Goal: Task Accomplishment & Management: Complete application form

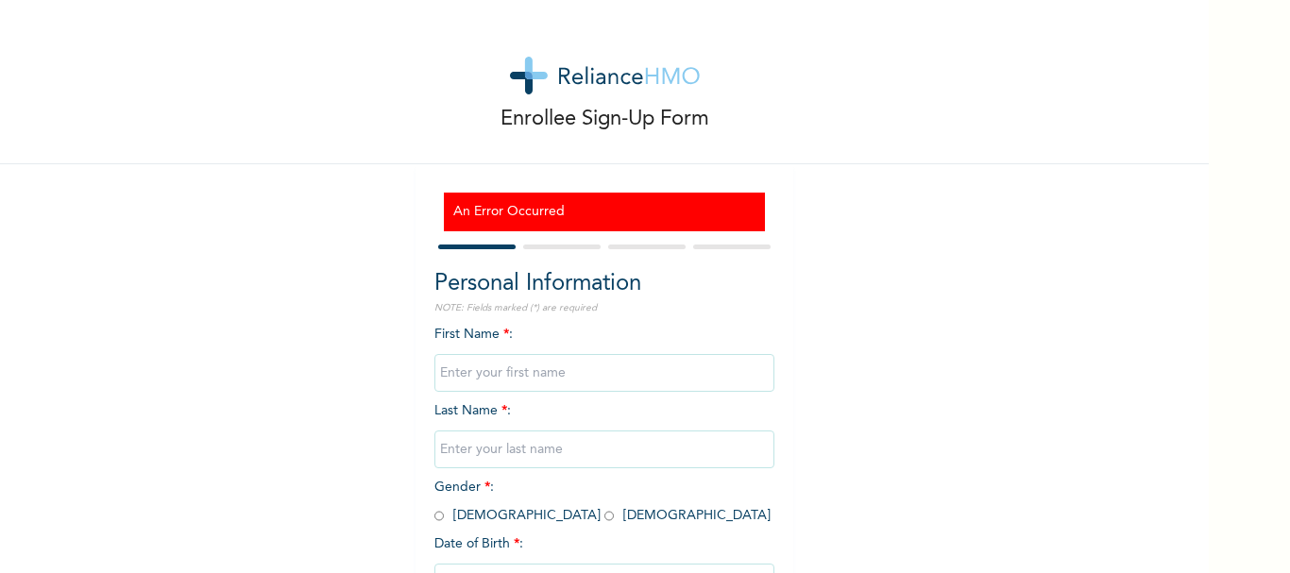
click at [588, 378] on input "text" at bounding box center [605, 373] width 340 height 38
type input "s"
type input "Shofela"
click at [544, 453] on input "text" at bounding box center [605, 450] width 340 height 38
type input "olabanji"
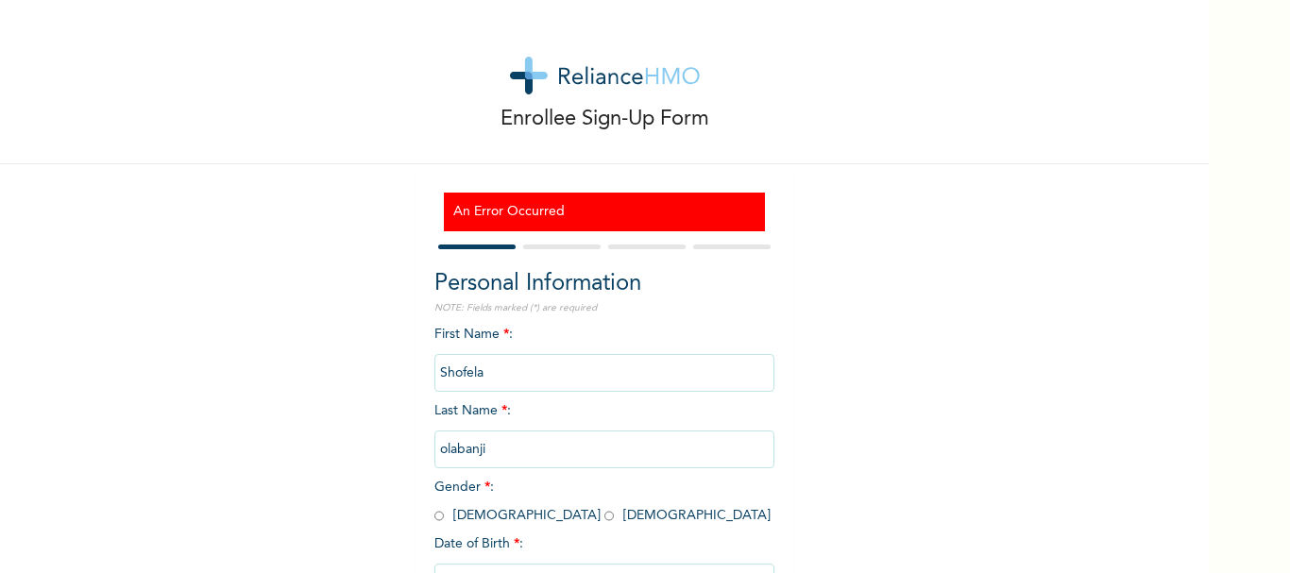
click at [435, 516] on input "radio" at bounding box center [439, 516] width 9 height 18
radio input "true"
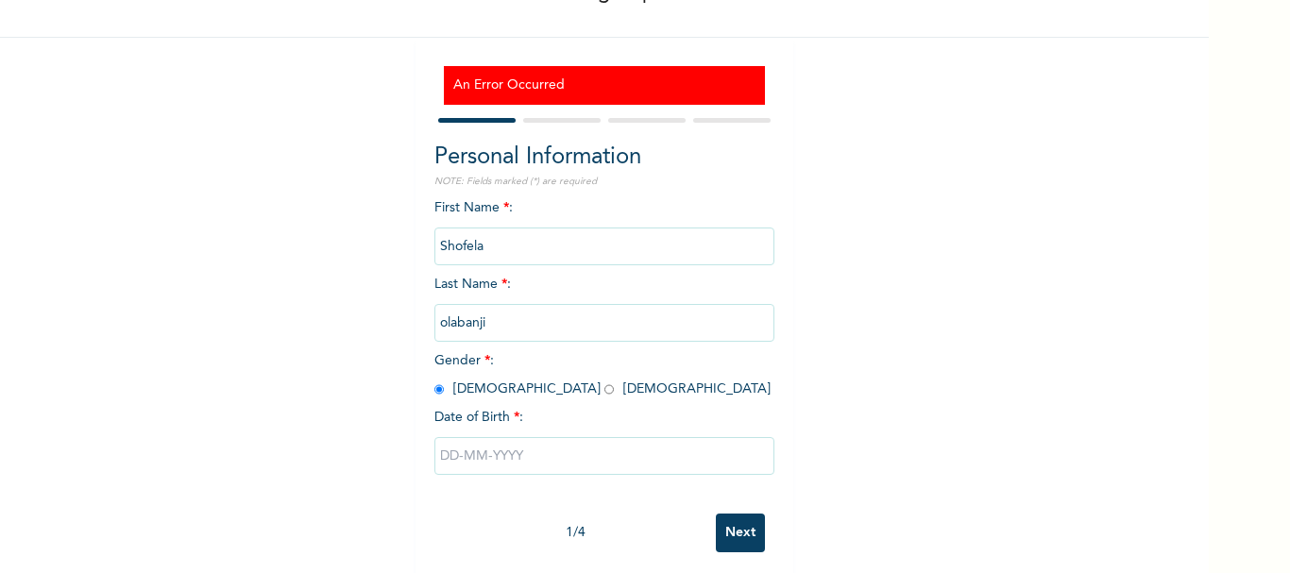
scroll to position [148, 0]
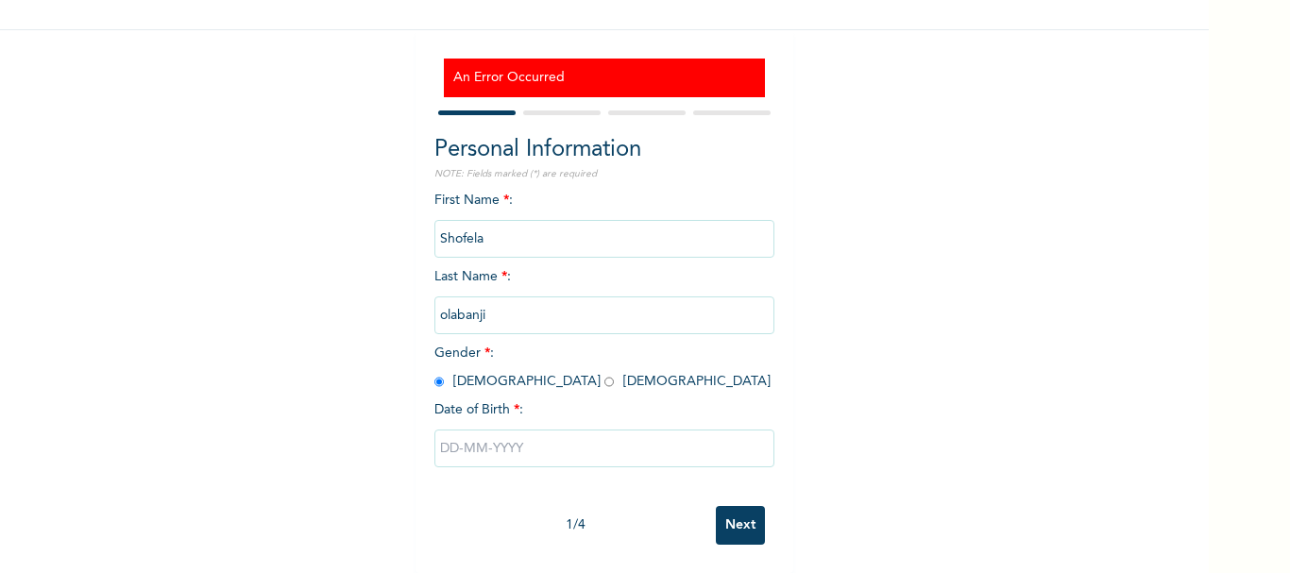
click at [566, 443] on input "text" at bounding box center [605, 449] width 340 height 38
select select "9"
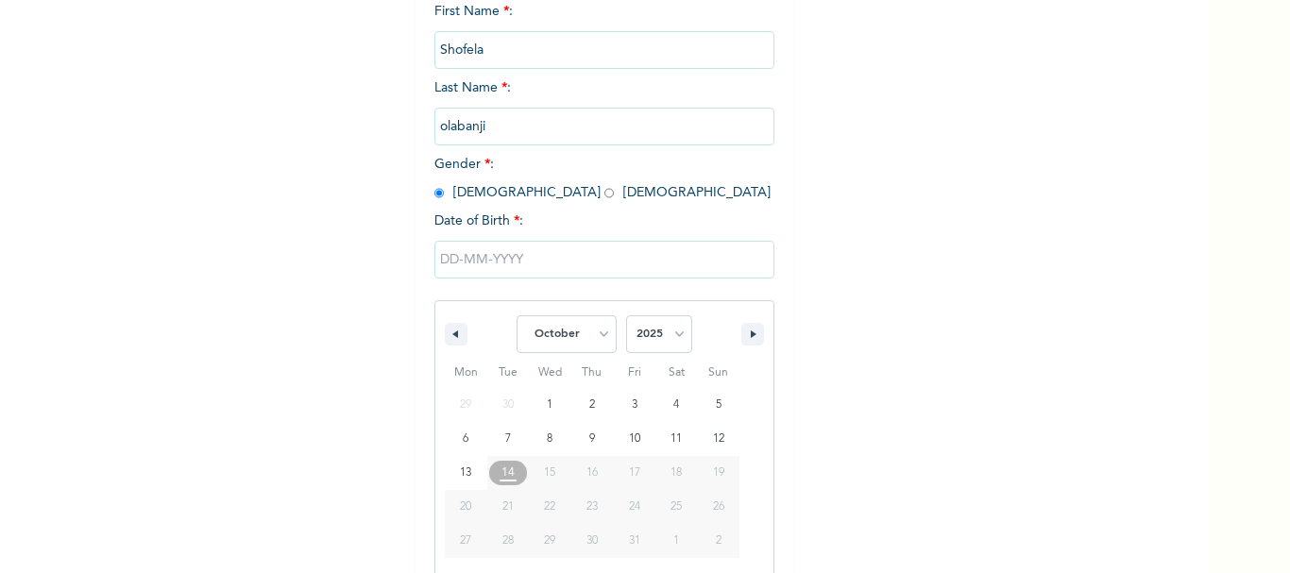
scroll to position [343, 0]
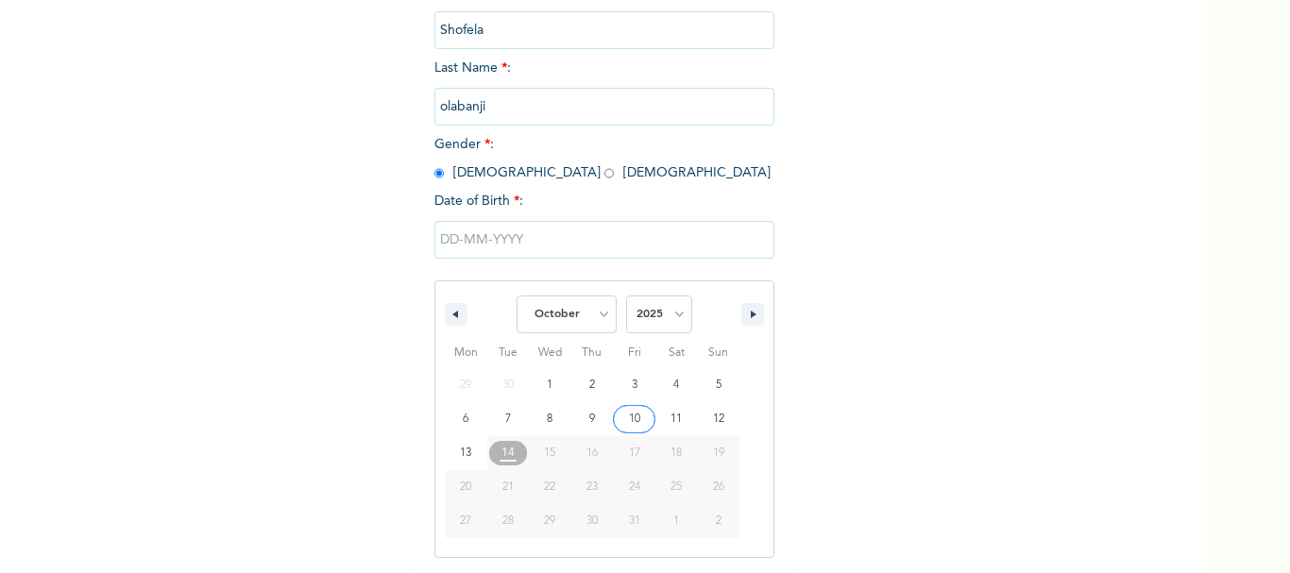
type input "10/10/2025"
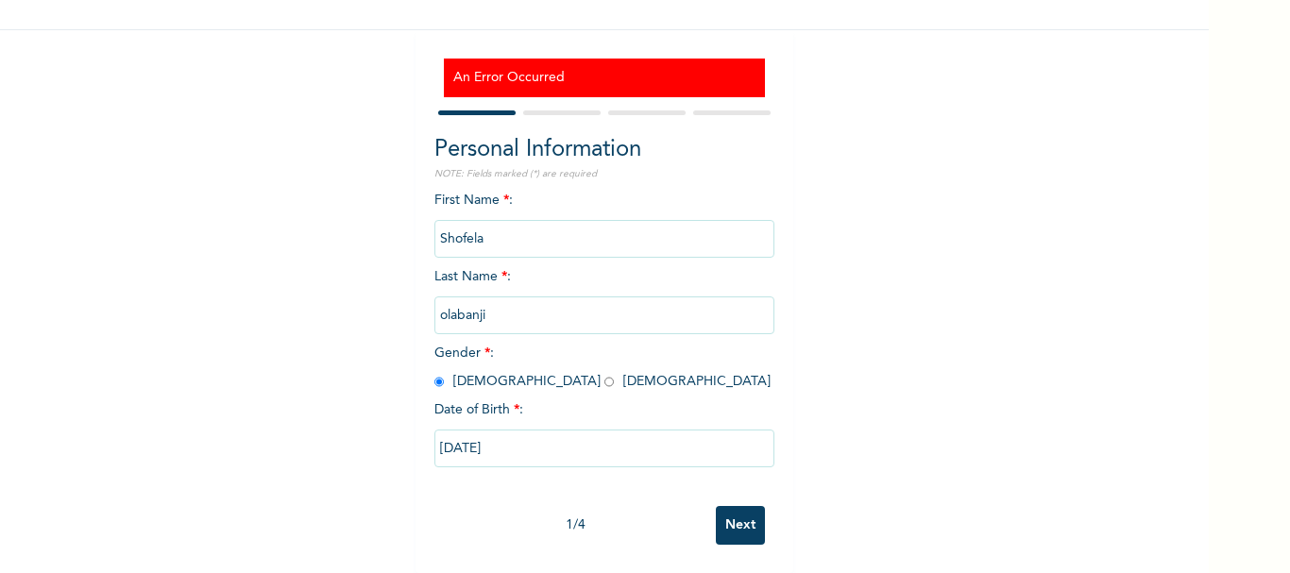
scroll to position [148, 0]
click at [736, 512] on input "Next" at bounding box center [740, 525] width 49 height 39
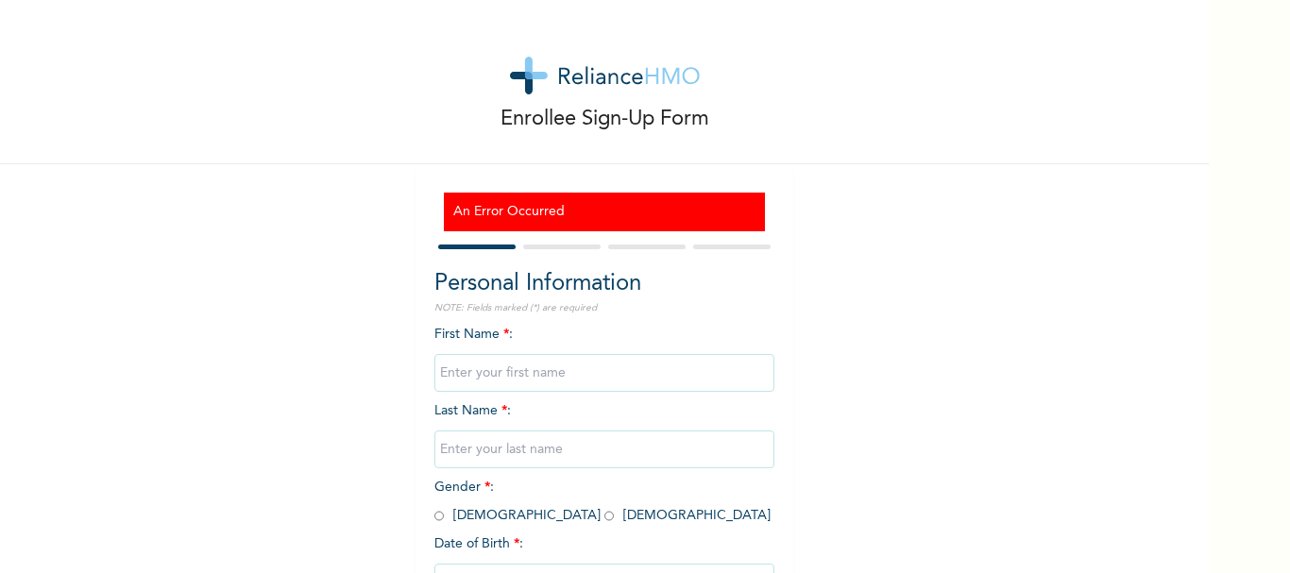
click at [607, 381] on input "text" at bounding box center [605, 373] width 340 height 38
type input "Sofela"
click at [595, 448] on input "text" at bounding box center [605, 450] width 340 height 38
type input "olabanji"
click at [436, 516] on input "radio" at bounding box center [439, 516] width 9 height 18
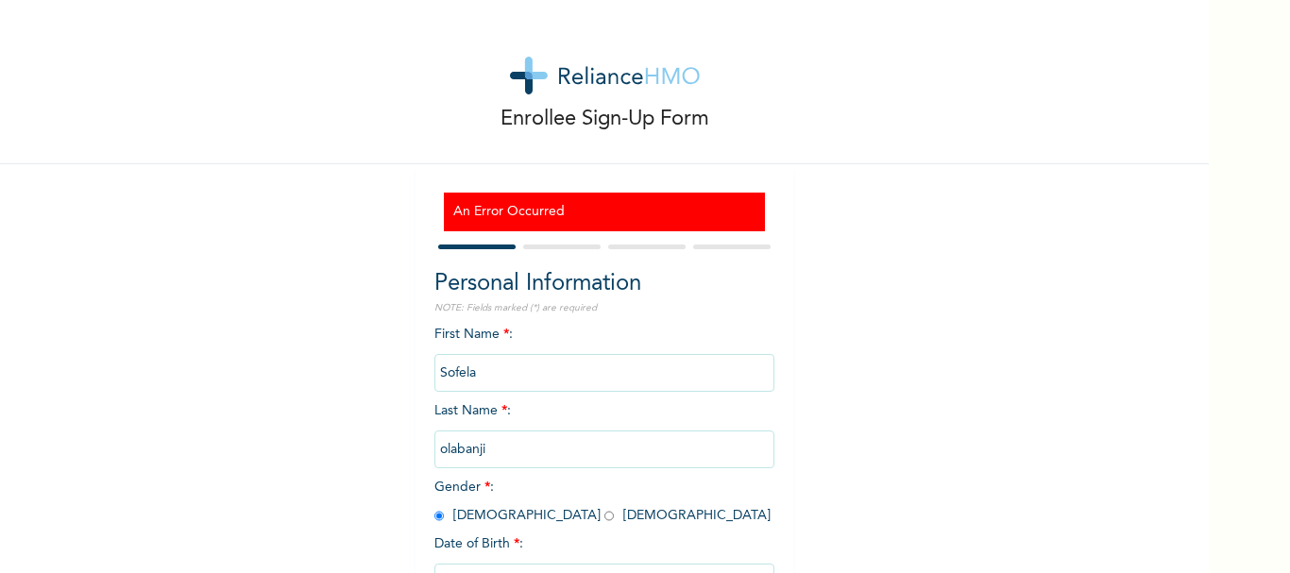
radio input "true"
click at [435, 547] on span "Date of Birth * :" at bounding box center [479, 545] width 89 height 20
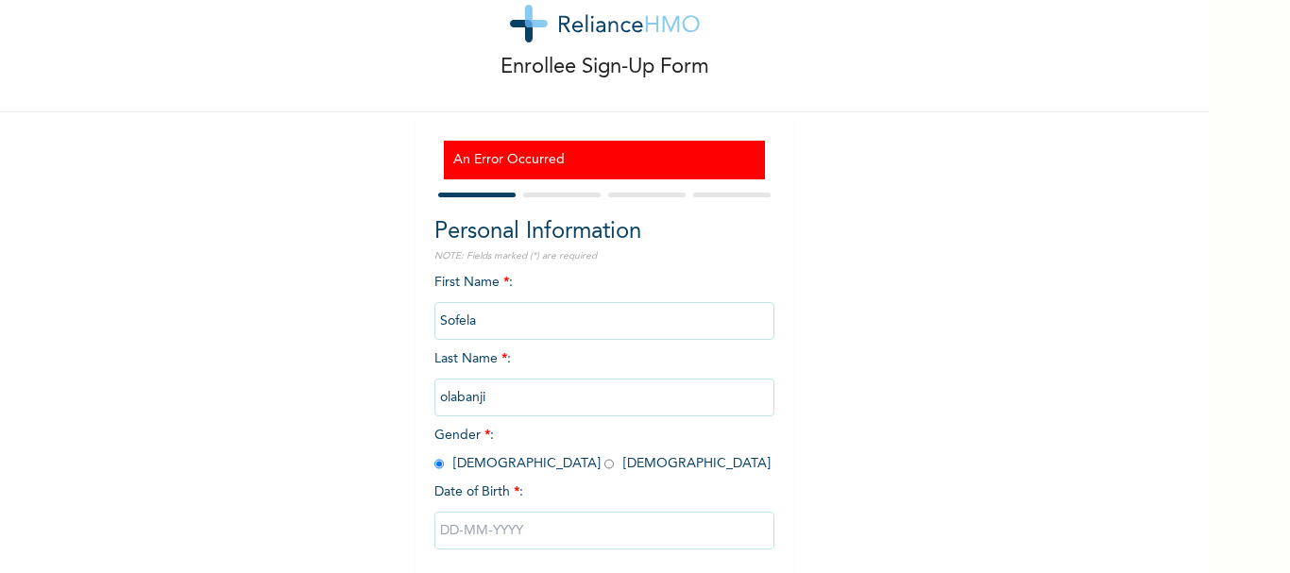
click at [435, 547] on input "text" at bounding box center [605, 531] width 340 height 38
select select "9"
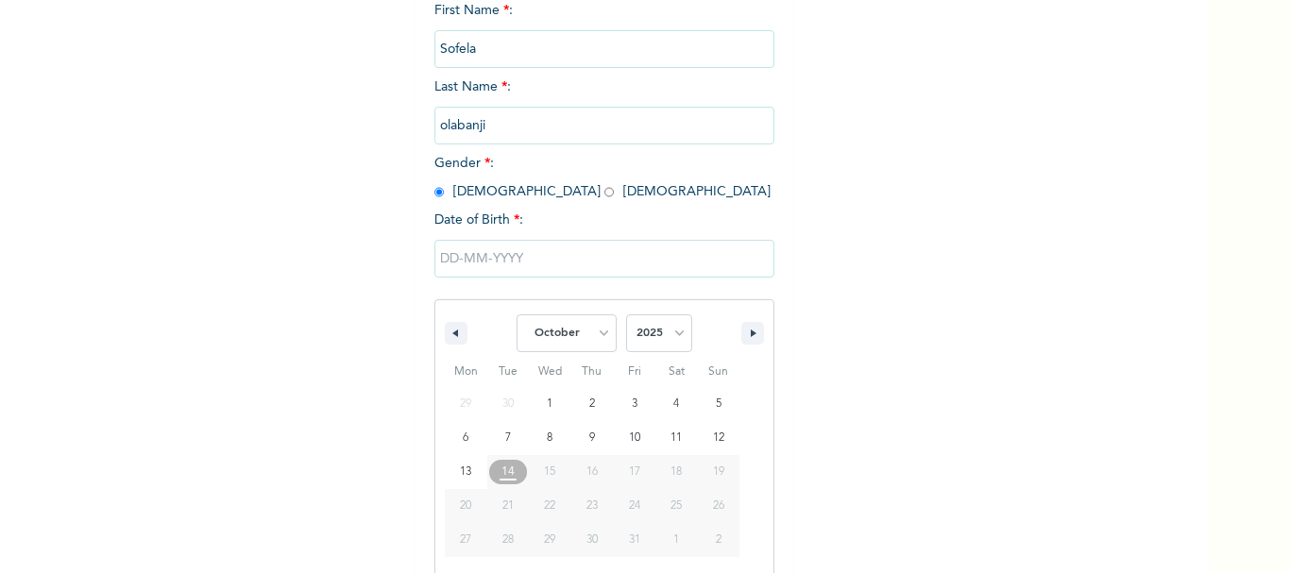
scroll to position [343, 0]
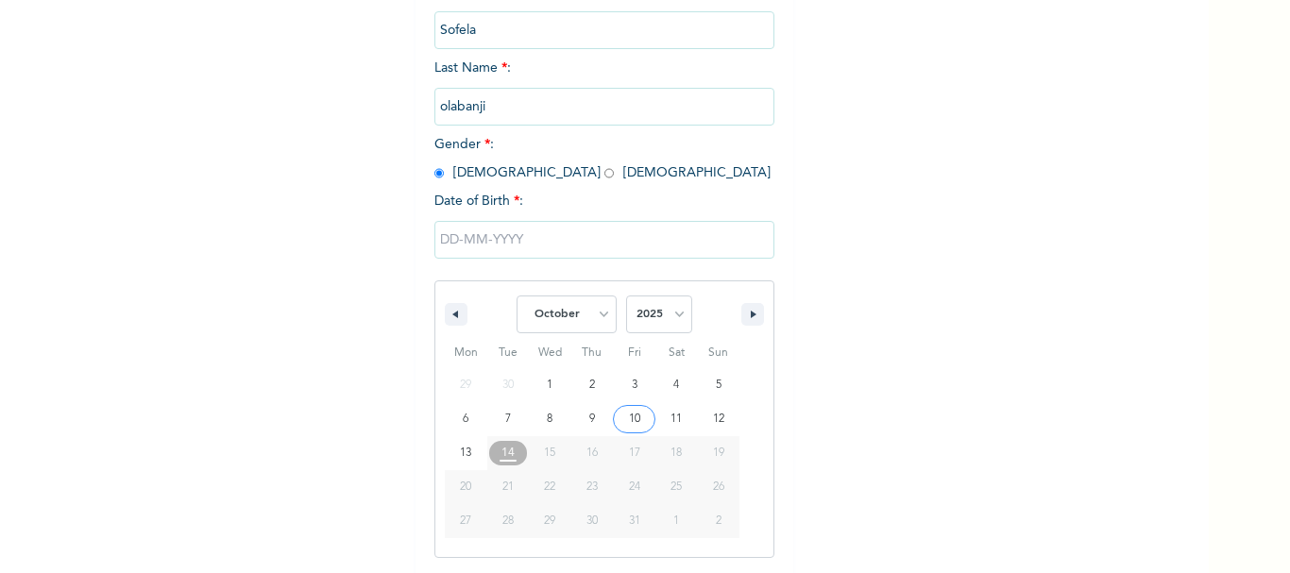
type input "[DATE]"
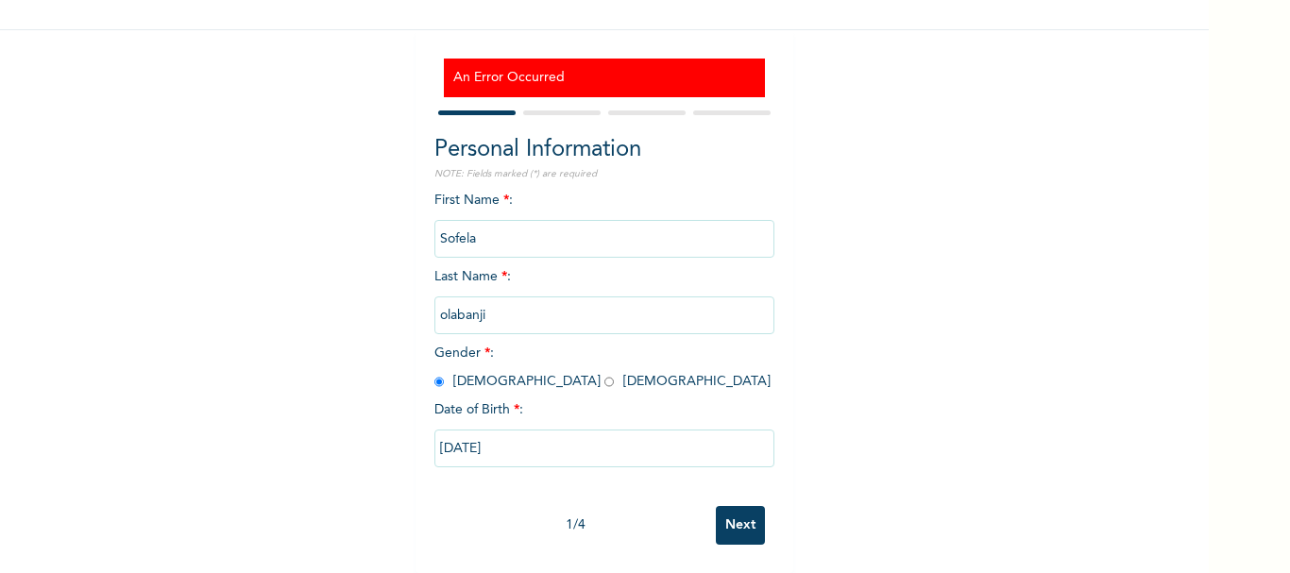
click at [738, 518] on input "Next" at bounding box center [740, 525] width 49 height 39
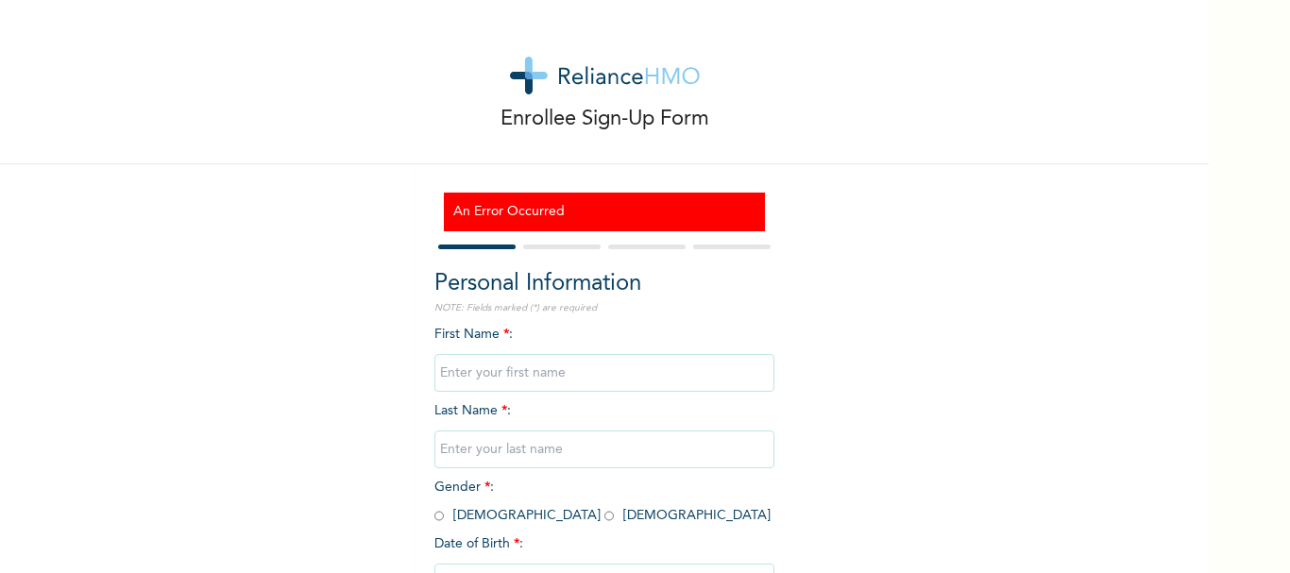
click at [544, 241] on div at bounding box center [605, 247] width 340 height 12
click at [555, 244] on div at bounding box center [605, 247] width 340 height 12
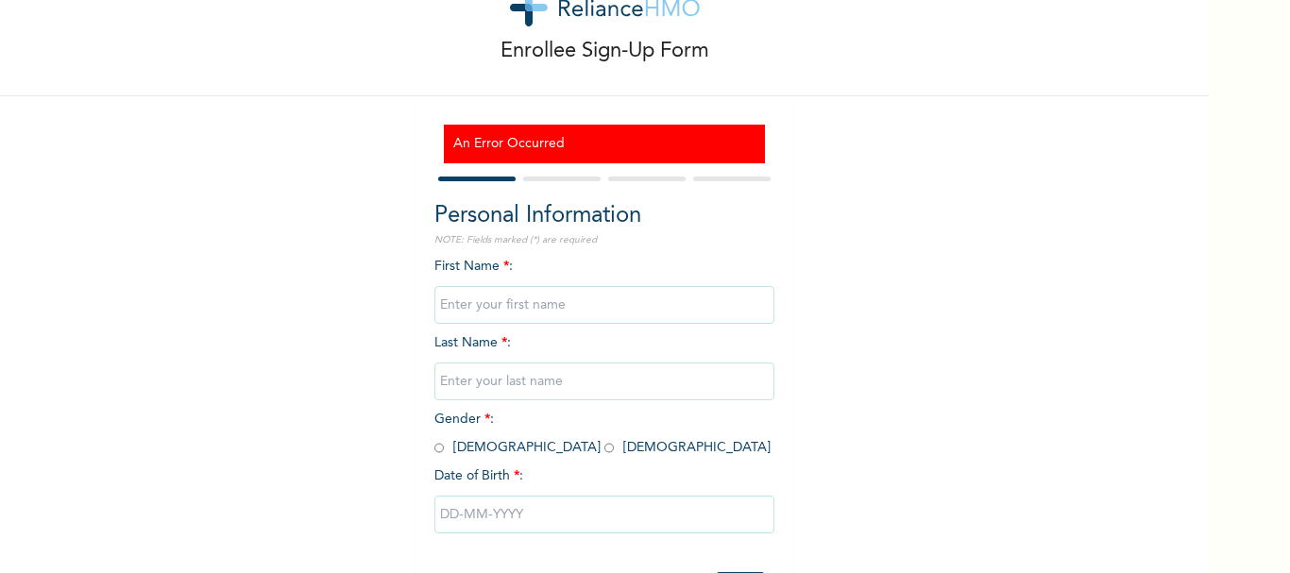
scroll to position [148, 0]
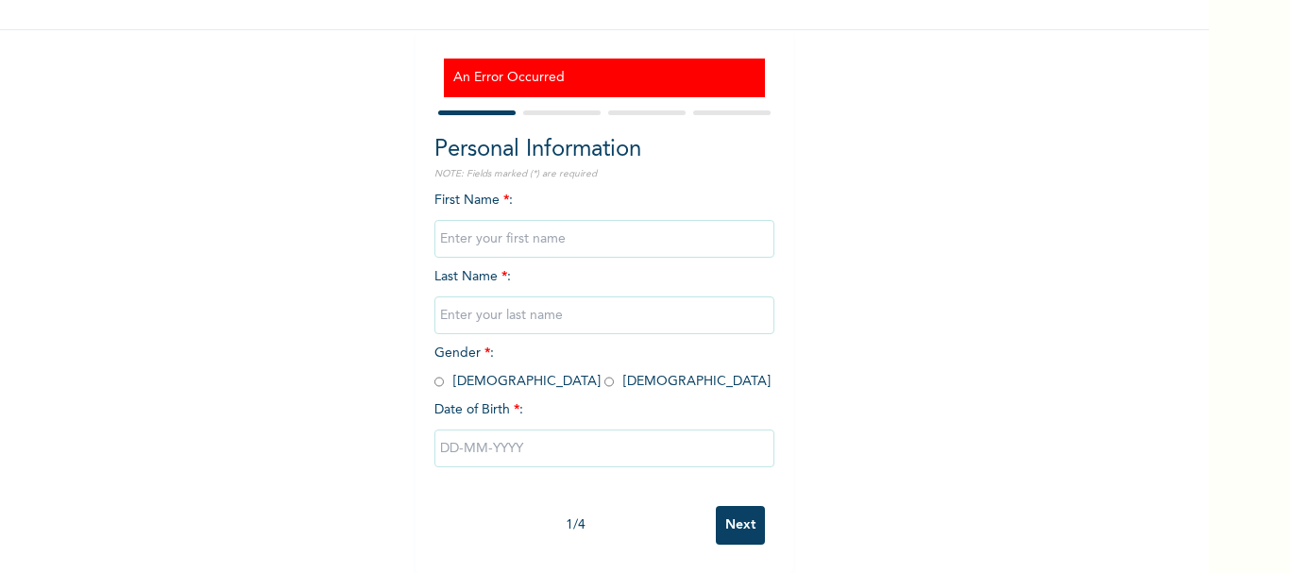
click at [730, 516] on input "Next" at bounding box center [740, 525] width 49 height 39
click at [686, 235] on input "text" at bounding box center [605, 239] width 340 height 38
type input "Shofela"
click at [547, 304] on input "text" at bounding box center [605, 316] width 340 height 38
type input "olabanji"
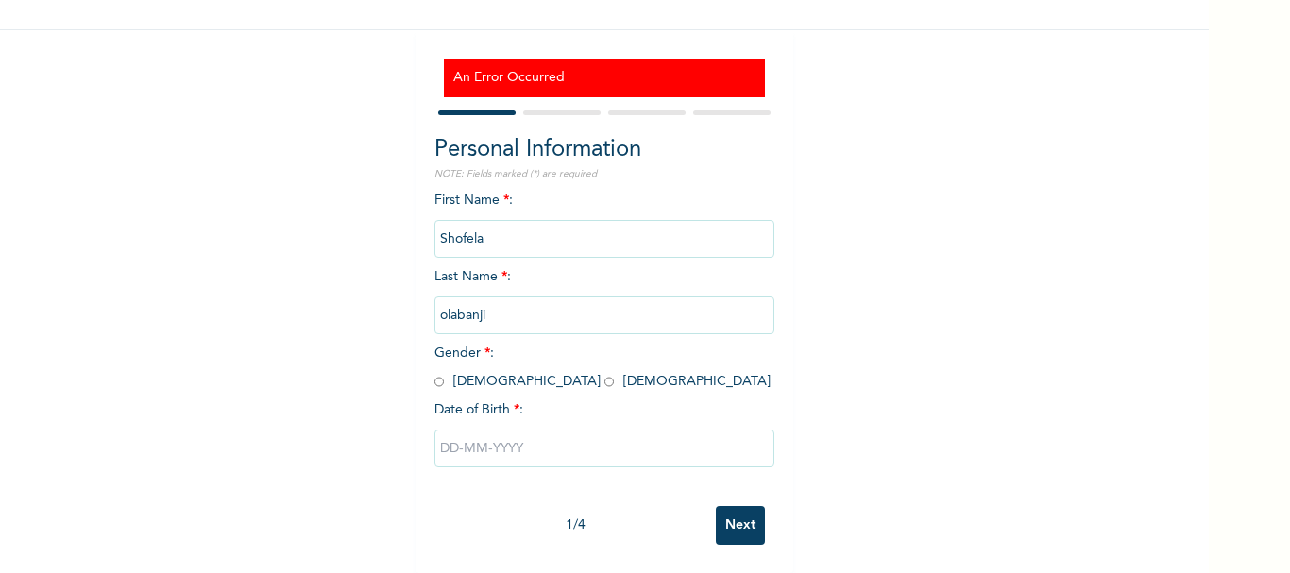
click at [435, 373] on input "radio" at bounding box center [439, 382] width 9 height 18
radio input "true"
click at [470, 446] on input "text" at bounding box center [605, 449] width 340 height 38
select select "9"
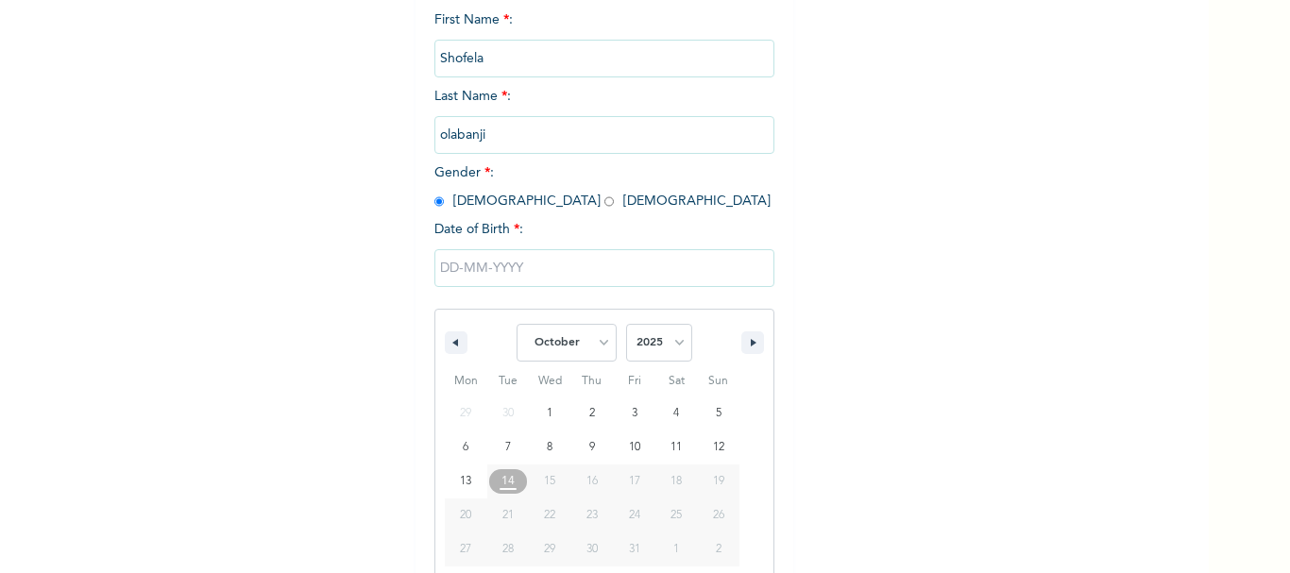
scroll to position [343, 0]
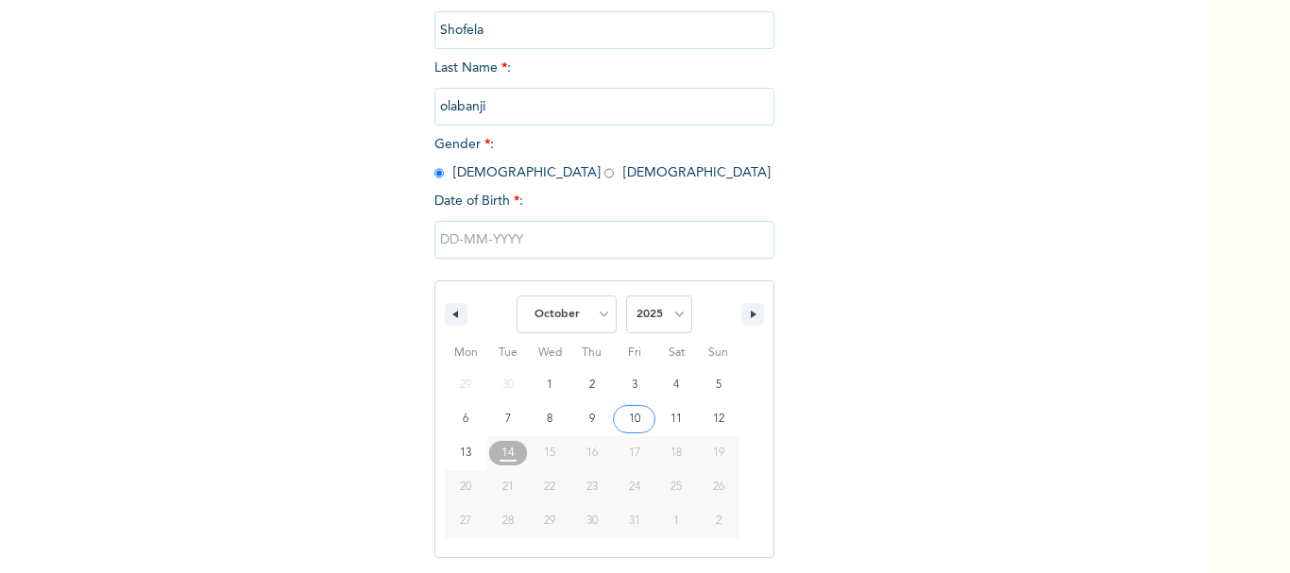
type input "10/10/2025"
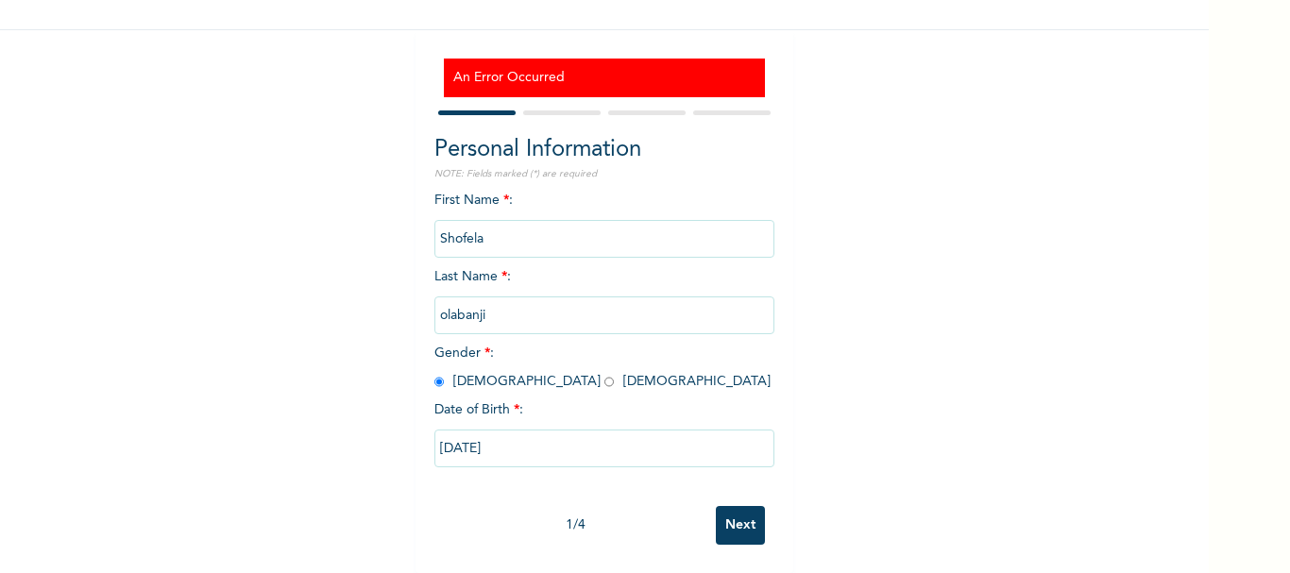
click at [545, 107] on div at bounding box center [605, 113] width 340 height 12
click at [749, 506] on input "Next" at bounding box center [740, 525] width 49 height 39
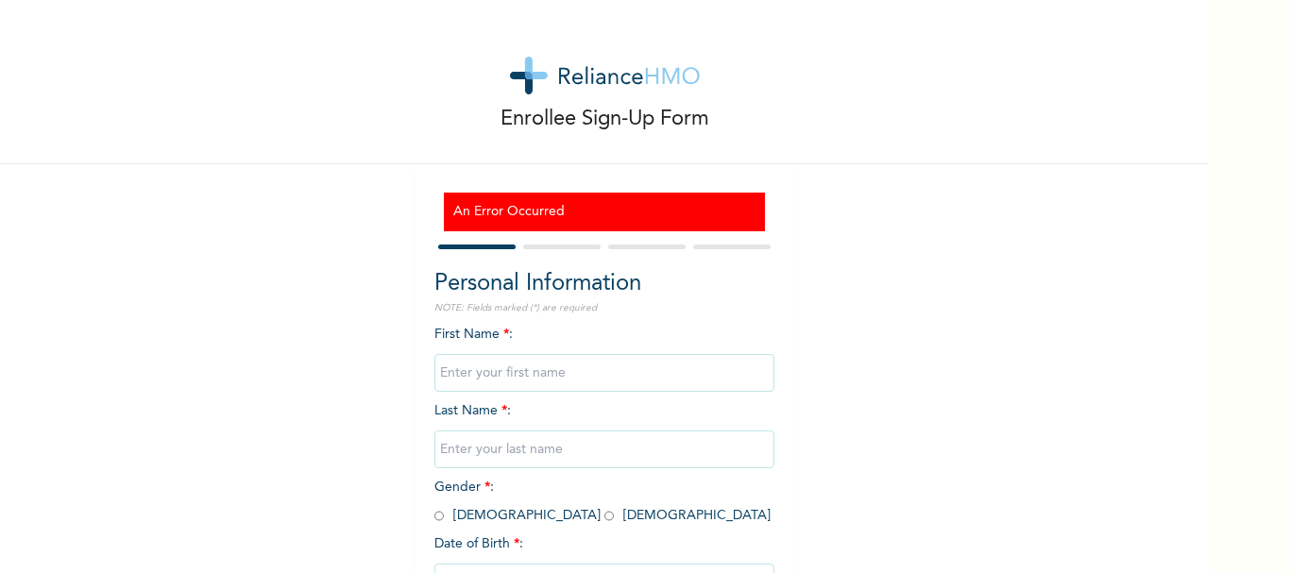
click at [617, 210] on h3 "An Error Occurred" at bounding box center [604, 212] width 302 height 20
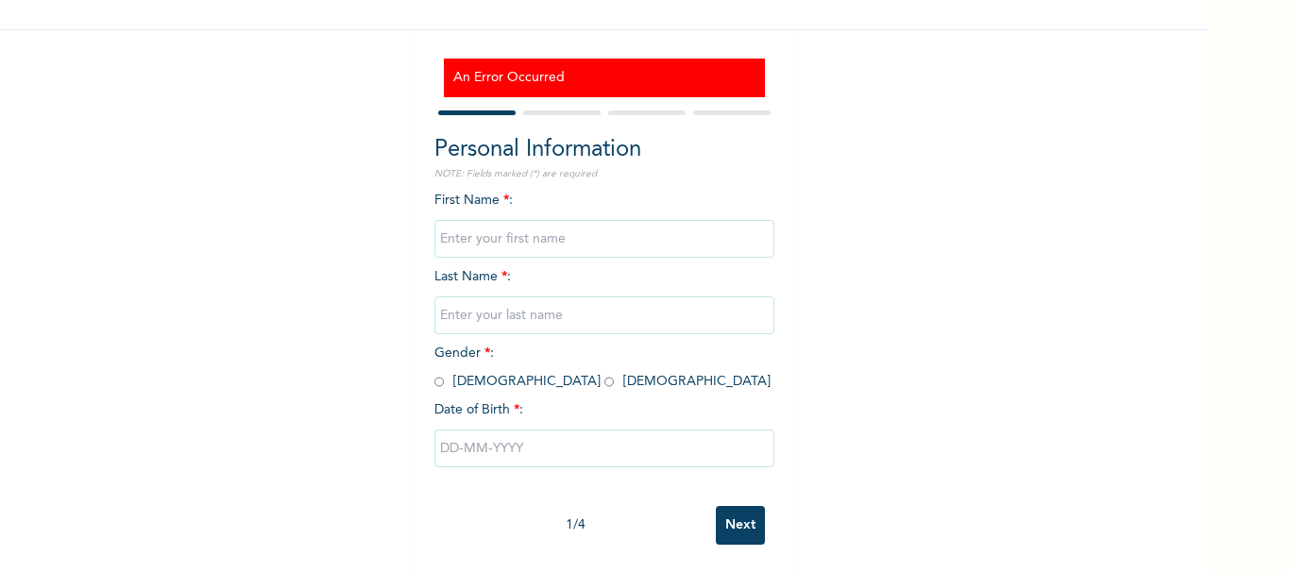
click at [724, 506] on input "Next" at bounding box center [740, 525] width 49 height 39
click at [690, 431] on input "text" at bounding box center [605, 449] width 340 height 38
select select "9"
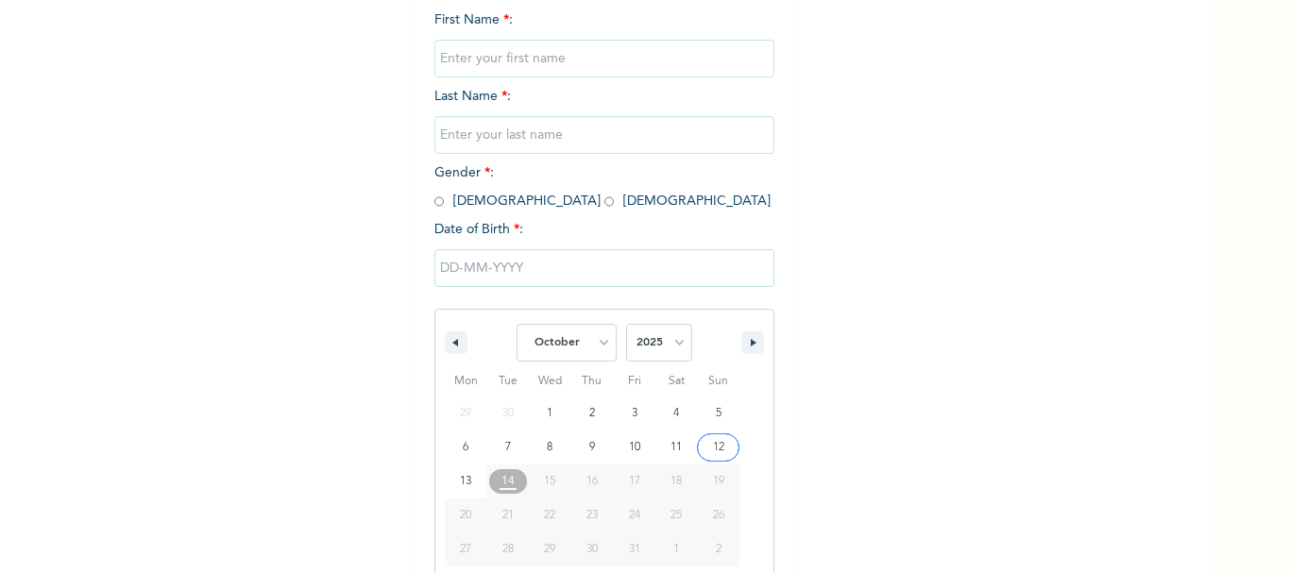
scroll to position [343, 0]
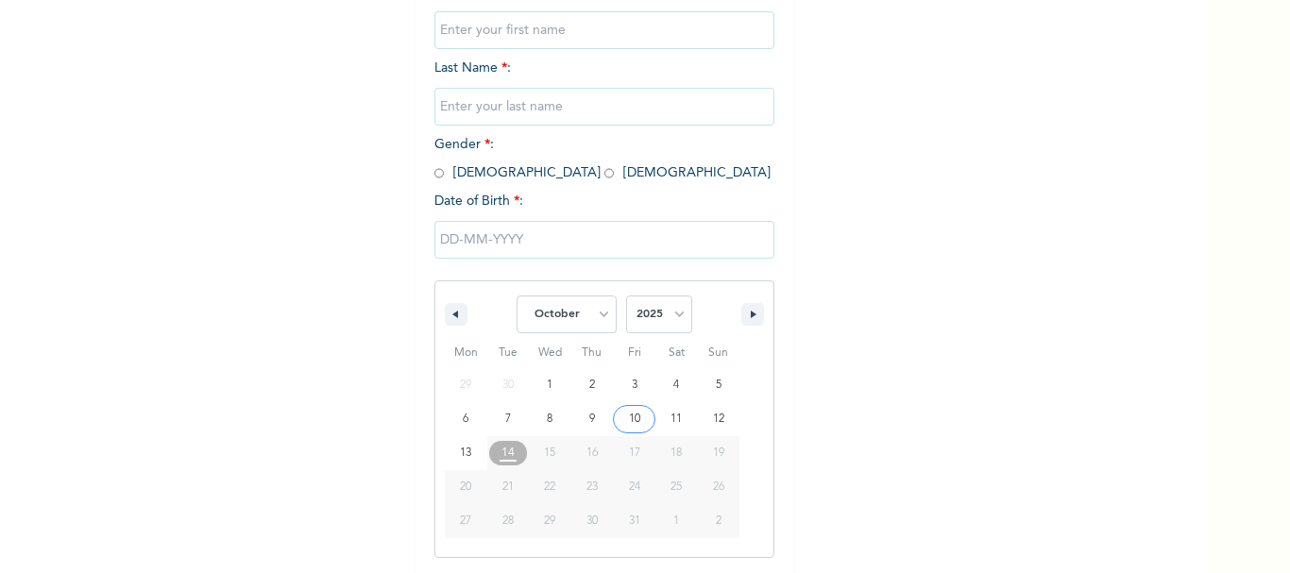
type input "10/10/2025"
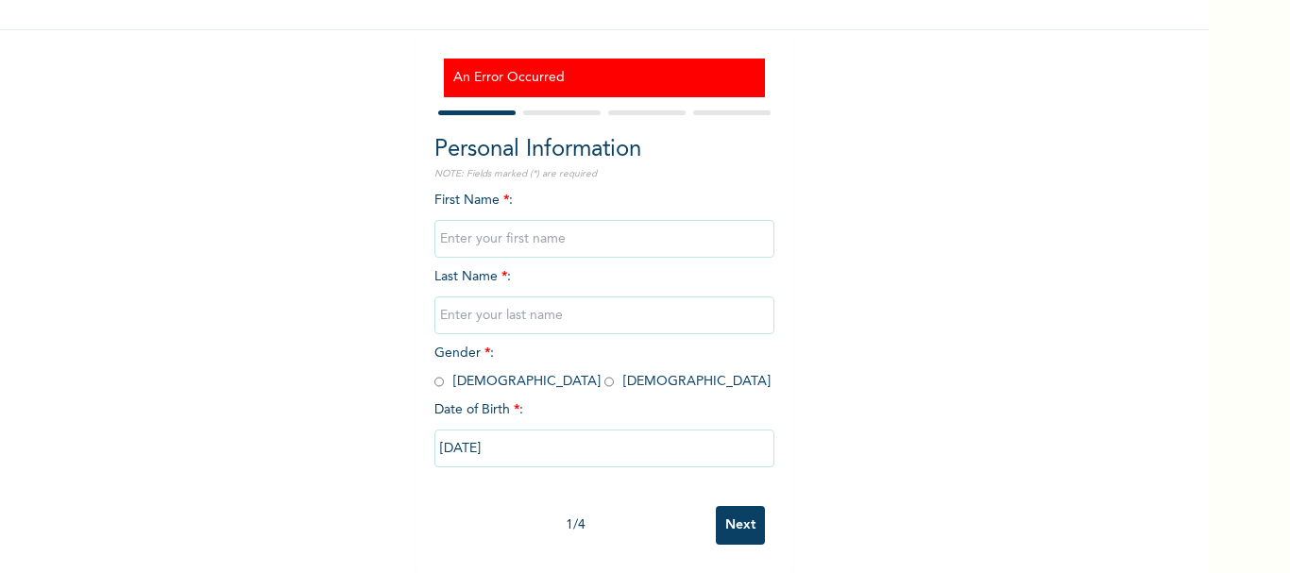
scroll to position [148, 0]
click at [435, 373] on input "radio" at bounding box center [439, 382] width 9 height 18
radio input "true"
click at [499, 304] on input "text" at bounding box center [605, 316] width 340 height 38
type input "olabanji"
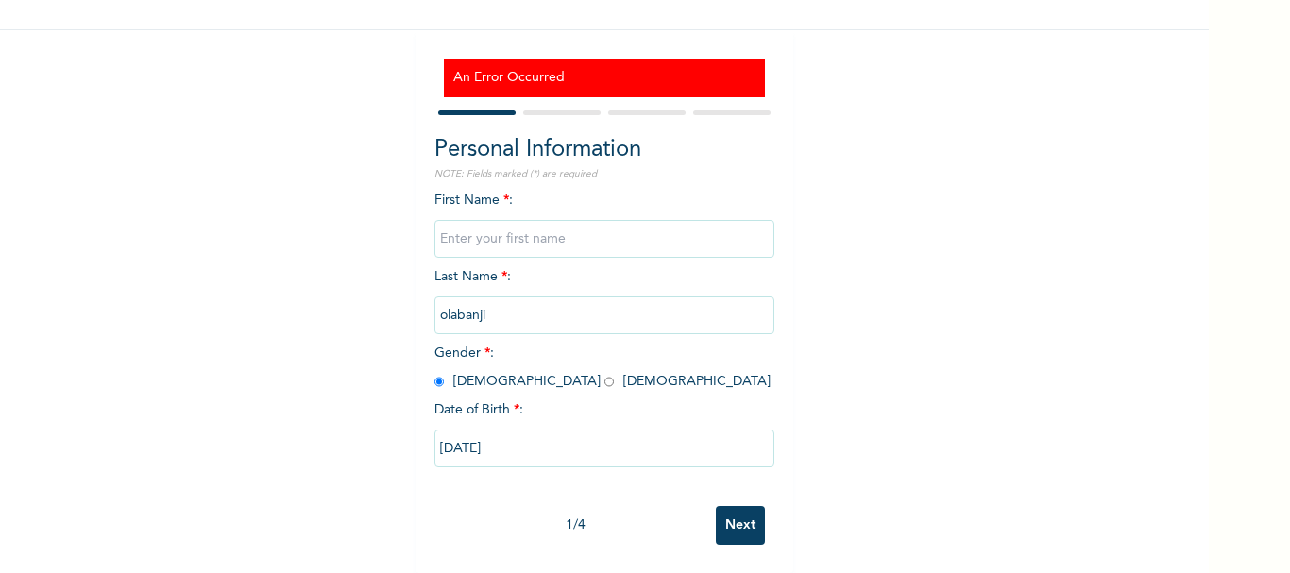
click at [577, 220] on input "text" at bounding box center [605, 239] width 340 height 38
type input "Shofela"
click at [725, 506] on input "Next" at bounding box center [740, 525] width 49 height 39
